Goal: Information Seeking & Learning: Learn about a topic

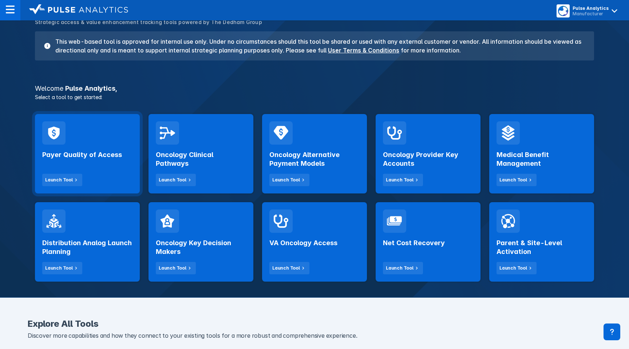
scroll to position [59, 0]
click at [102, 148] on div "Payer Quality of Access Launch Tool" at bounding box center [87, 164] width 90 height 41
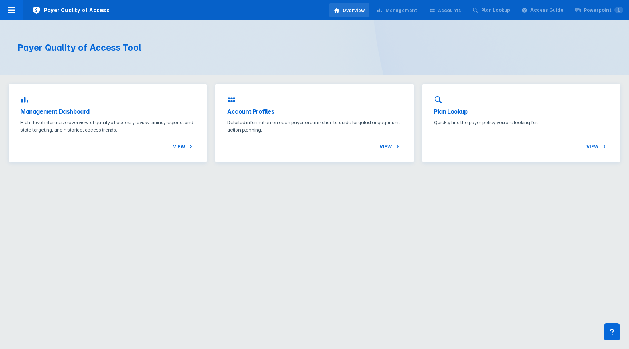
click at [406, 9] on div "Management" at bounding box center [401, 10] width 32 height 7
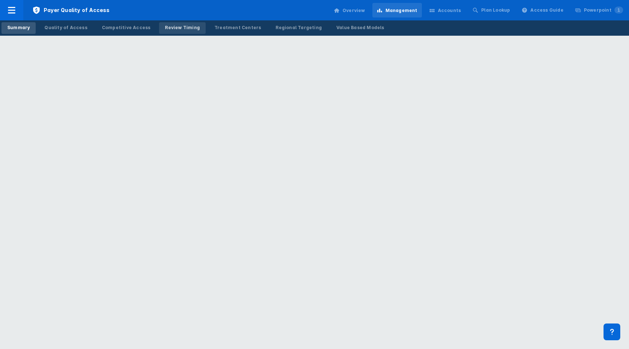
click at [173, 28] on div "Review Timing" at bounding box center [182, 27] width 35 height 7
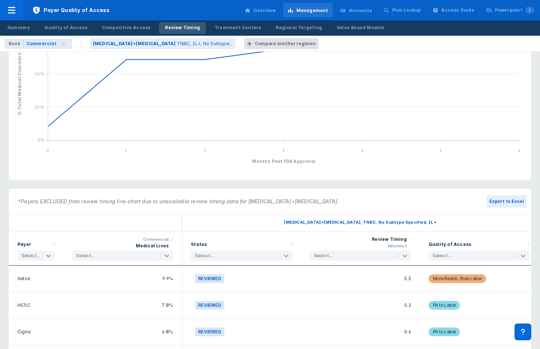
scroll to position [202, 0]
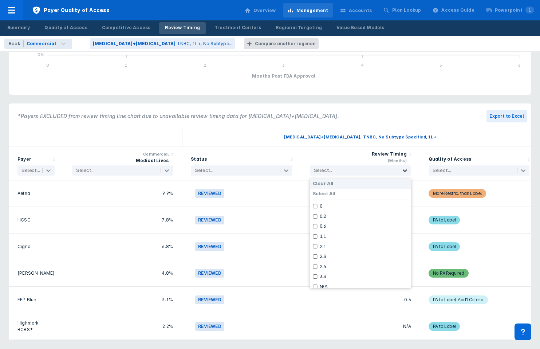
click at [402, 168] on icon at bounding box center [404, 170] width 7 height 7
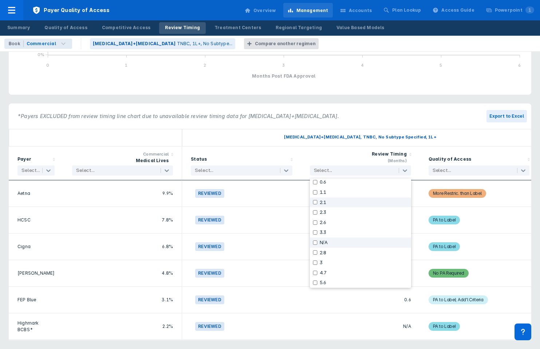
scroll to position [0, 0]
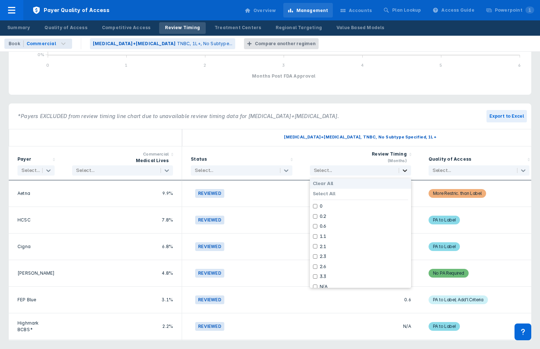
click at [406, 171] on icon at bounding box center [404, 170] width 7 height 7
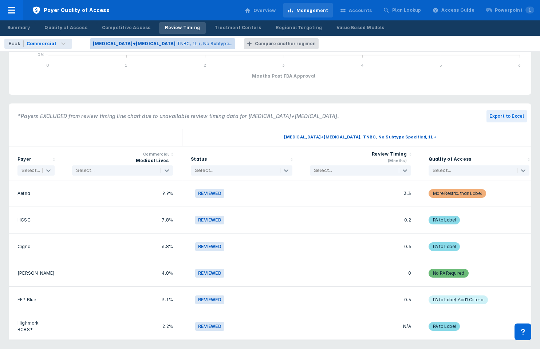
click at [183, 42] on p "TNBC, 1L+, No Subtype..." at bounding box center [205, 43] width 56 height 7
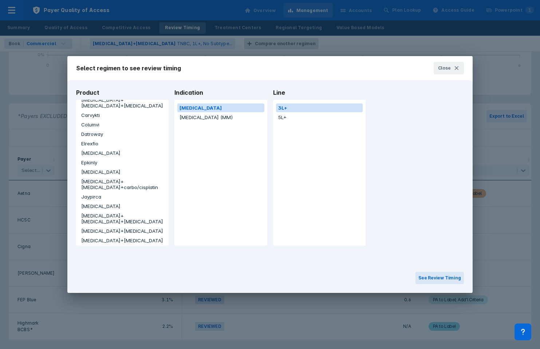
scroll to position [56, 0]
click at [88, 191] on button "Jaypirca" at bounding box center [122, 195] width 87 height 9
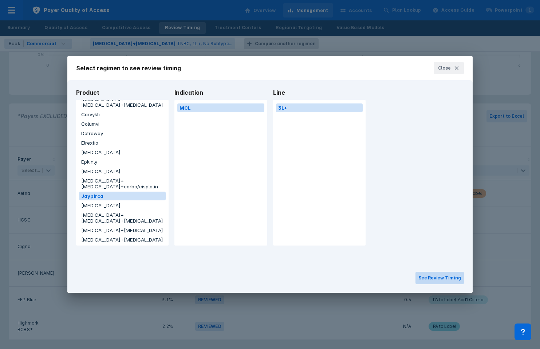
click at [430, 278] on button "See Review Timing" at bounding box center [439, 277] width 48 height 12
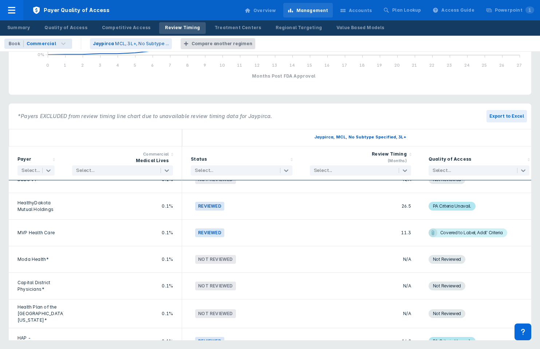
scroll to position [1665, 0]
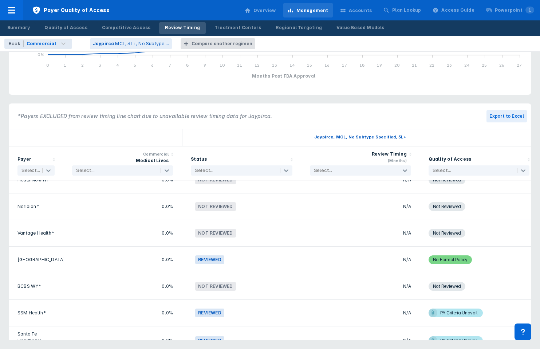
click at [409, 151] on icon at bounding box center [409, 154] width 7 height 7
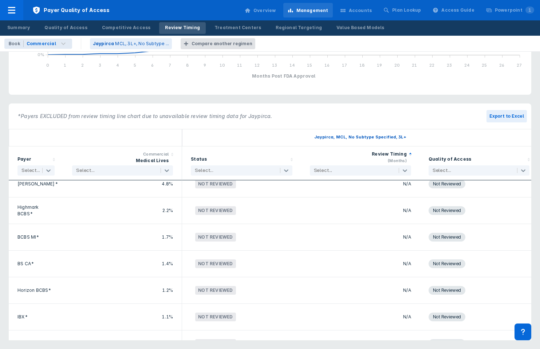
scroll to position [1003, 0]
